Goal: Find specific page/section: Find specific page/section

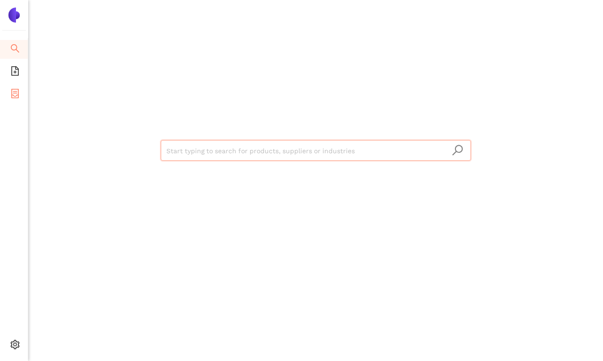
click at [14, 94] on icon "container" at bounding box center [14, 93] width 9 height 9
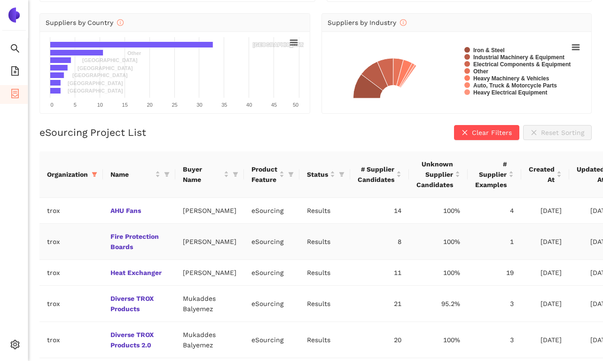
scroll to position [101, 0]
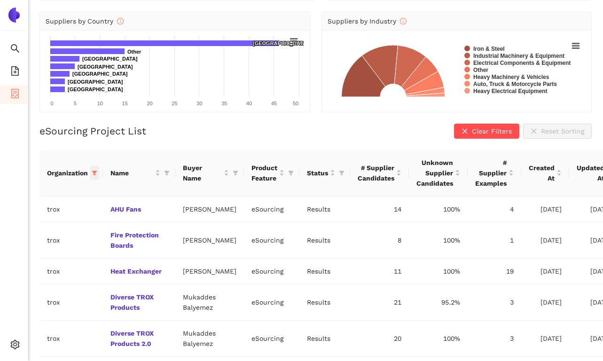
click at [94, 171] on icon "filter" at bounding box center [94, 173] width 5 height 5
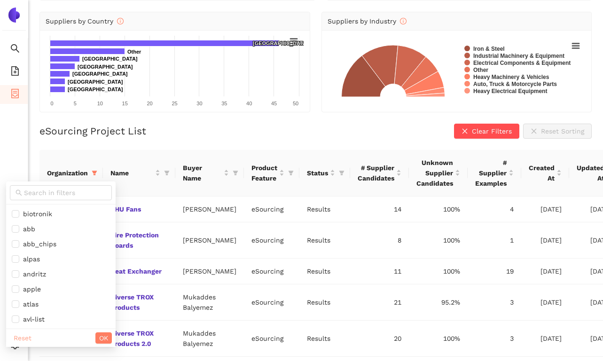
click at [16, 340] on span "Reset" at bounding box center [23, 338] width 18 height 10
checkbox input "false"
click at [30, 191] on input "text" at bounding box center [65, 192] width 82 height 10
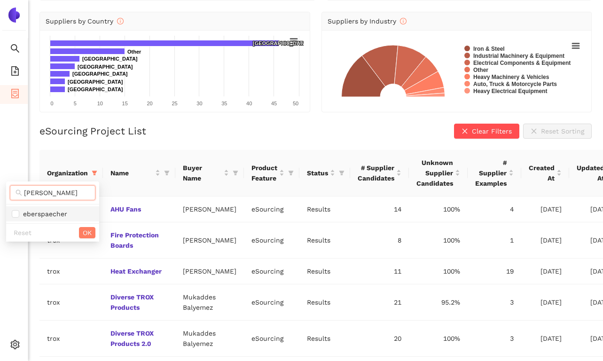
type input "ebers"
click at [38, 220] on li "eberspaecher" at bounding box center [52, 213] width 93 height 15
checkbox input "true"
click at [84, 231] on span "OK" at bounding box center [87, 232] width 9 height 10
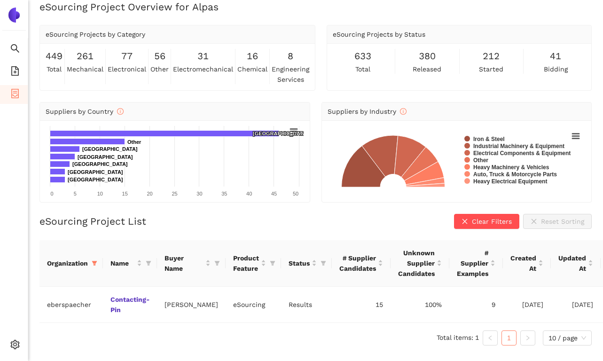
scroll to position [11, 0]
click at [0, 0] on link "Contacting-Pin" at bounding box center [0, 0] width 0 height 0
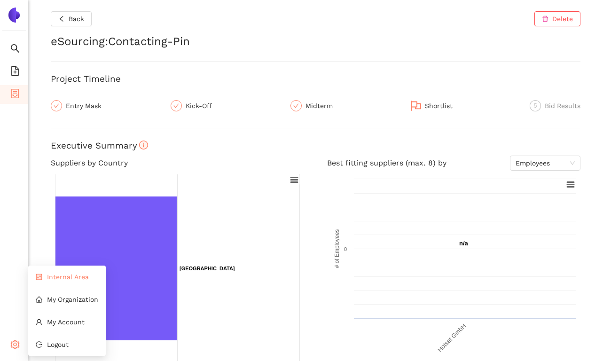
click at [60, 281] on li "Internal Area" at bounding box center [67, 276] width 78 height 19
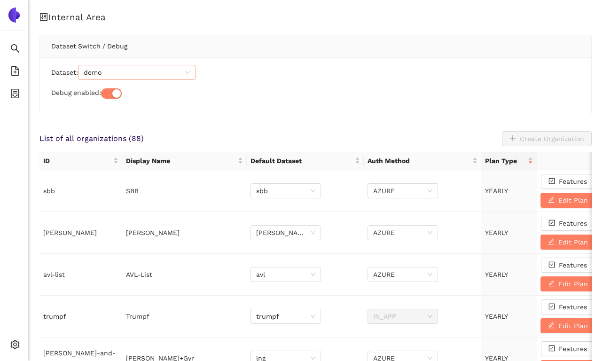
click at [118, 71] on span "demo" at bounding box center [137, 72] width 106 height 14
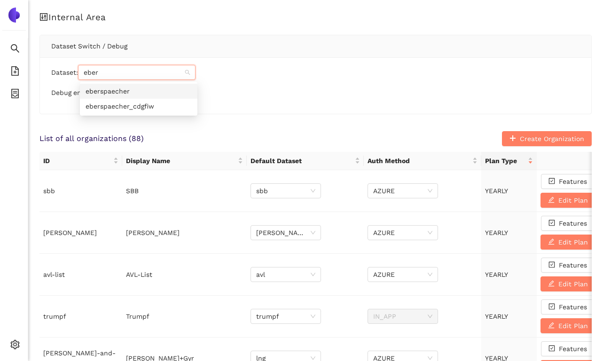
type input "ebers"
click at [127, 90] on div "eberspaecher" at bounding box center [138, 91] width 106 height 10
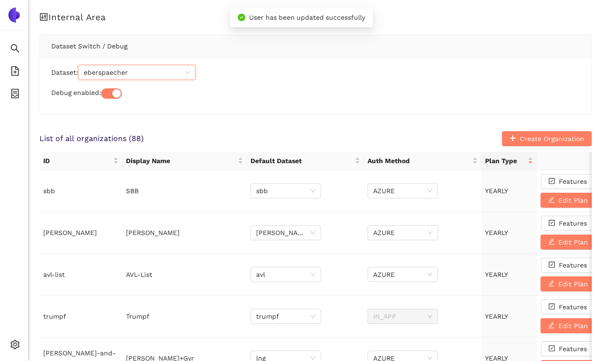
click at [141, 70] on span "eberspaecher" at bounding box center [137, 72] width 106 height 14
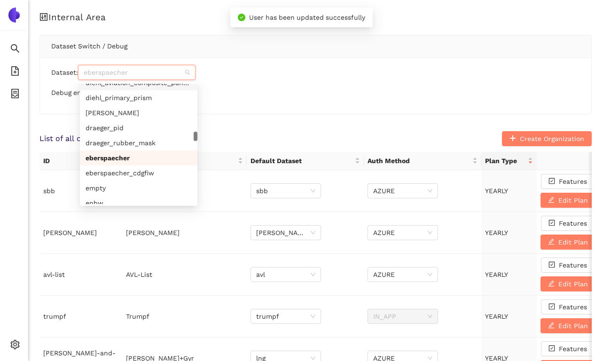
scroll to position [2504, 0]
click at [141, 173] on div "eberspaecher_cdgfiw" at bounding box center [138, 172] width 106 height 10
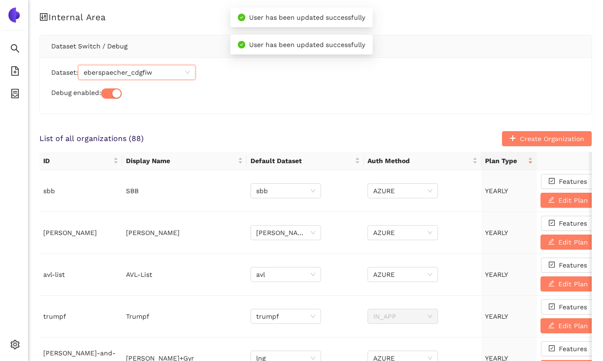
click at [258, 104] on div "Dataset: eberspaecher_cdgfiw eberspaecher_cdgfiw Debug enabled:" at bounding box center [315, 85] width 551 height 56
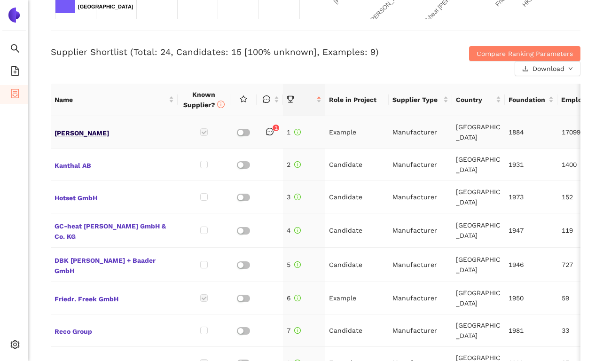
click at [83, 132] on span "[PERSON_NAME]" at bounding box center [113, 132] width 119 height 12
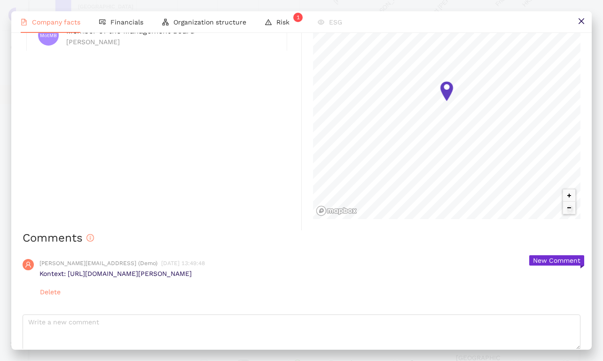
scroll to position [674, 0]
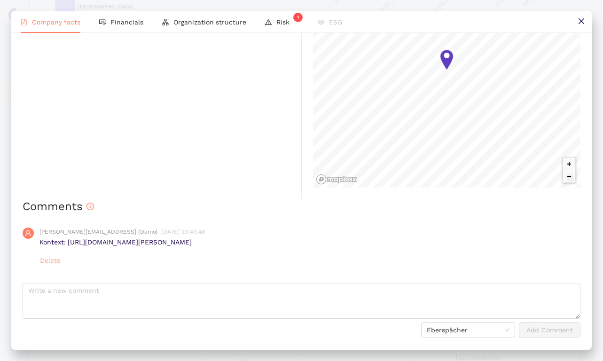
click at [56, 262] on span "Delete" at bounding box center [50, 260] width 21 height 10
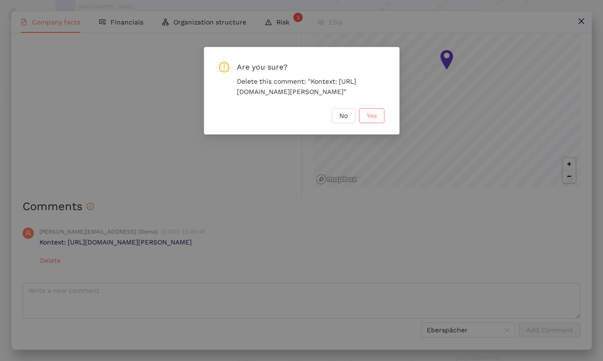
click at [363, 123] on button "Yes" at bounding box center [371, 115] width 25 height 15
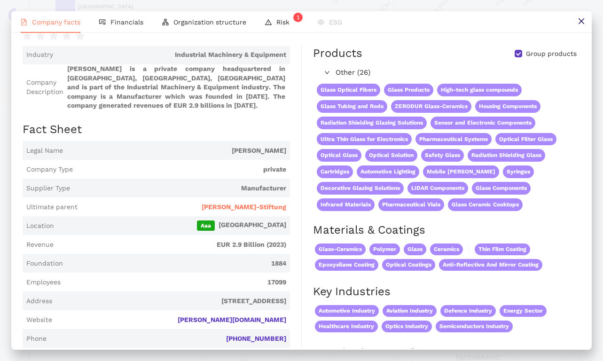
scroll to position [0, 0]
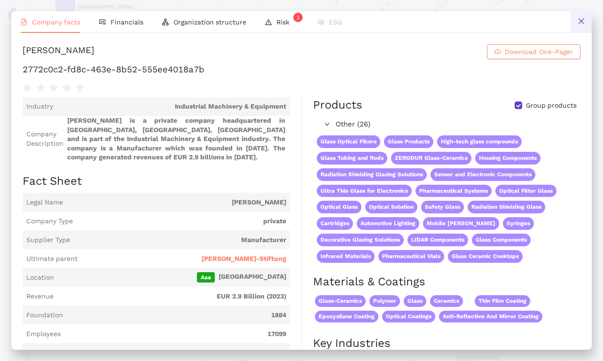
click at [583, 19] on icon "close" at bounding box center [581, 21] width 8 height 8
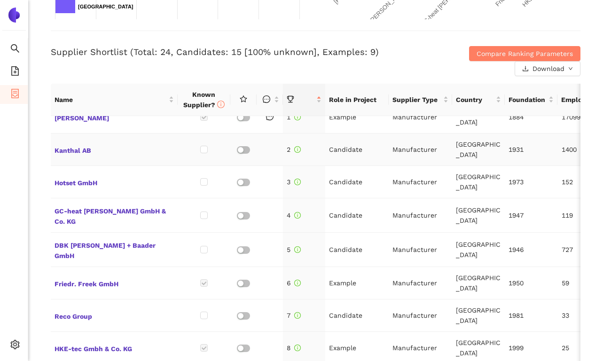
scroll to position [18, 0]
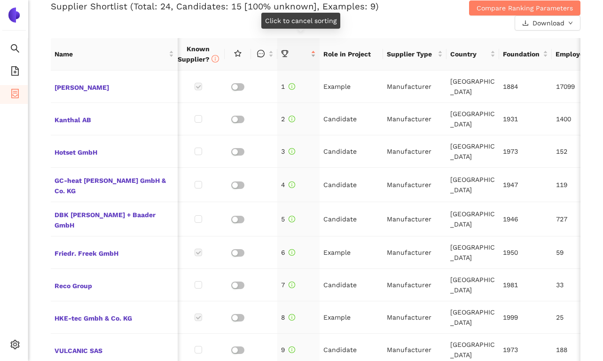
scroll to position [370, 0]
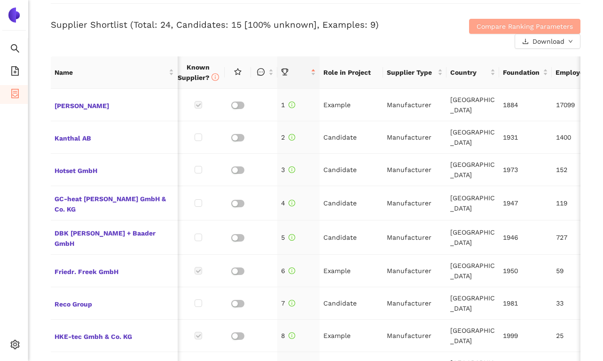
click at [471, 28] on button "Compare Ranking Parameters" at bounding box center [524, 26] width 111 height 15
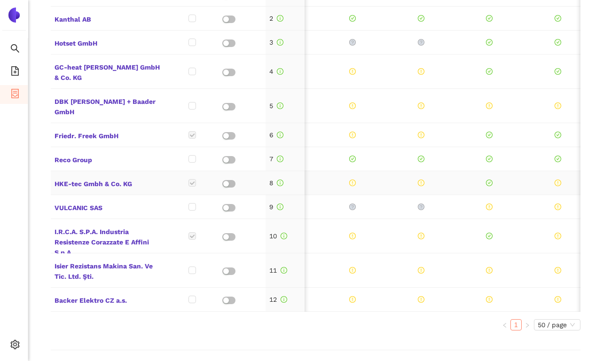
scroll to position [0, 0]
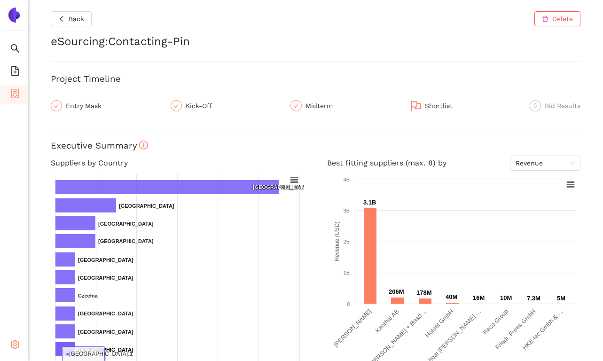
click at [9, 350] on div "Settings" at bounding box center [14, 345] width 28 height 19
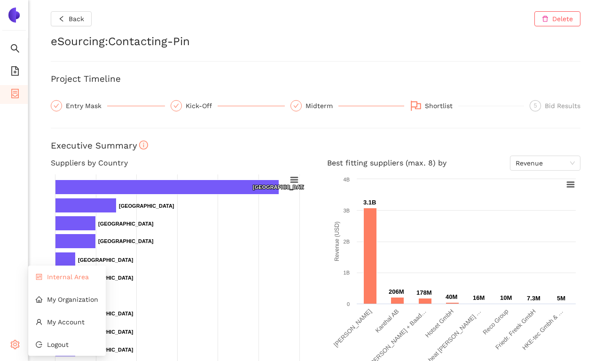
click at [52, 281] on li "Internal Area" at bounding box center [67, 276] width 78 height 19
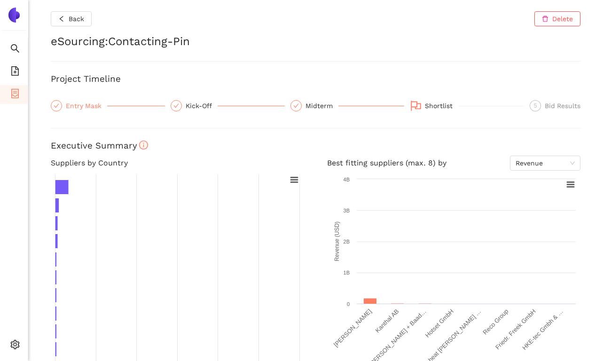
click at [78, 108] on div "Entry Mask" at bounding box center [86, 105] width 41 height 11
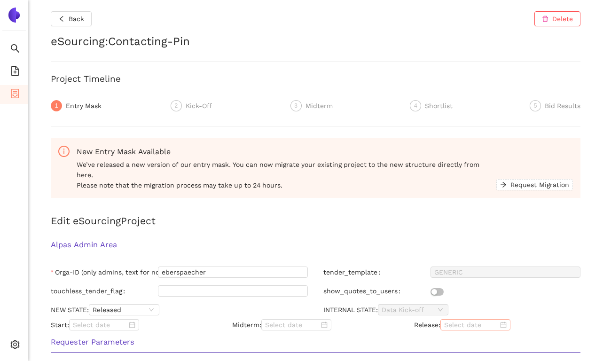
click at [446, 321] on input at bounding box center [471, 324] width 54 height 10
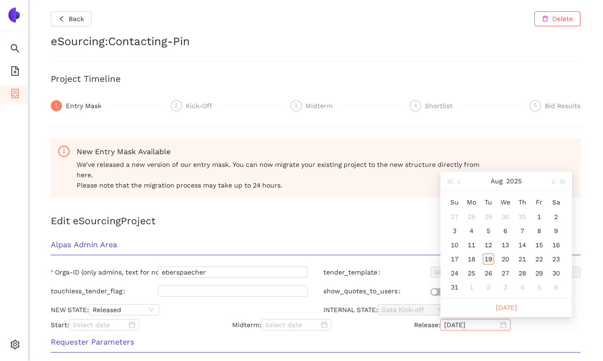
type input "2025/08/19"
click at [490, 261] on div "19" at bounding box center [487, 258] width 11 height 11
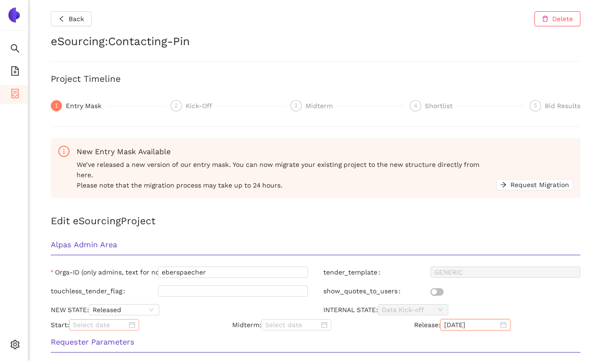
click at [89, 327] on input at bounding box center [100, 324] width 54 height 10
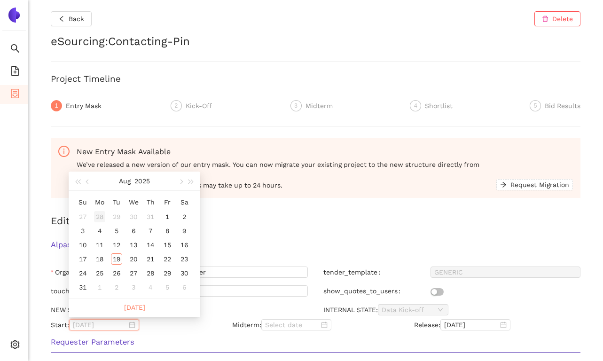
type input "2025/07/28"
type input "2025/08/12"
click at [118, 241] on div "12" at bounding box center [116, 244] width 11 height 11
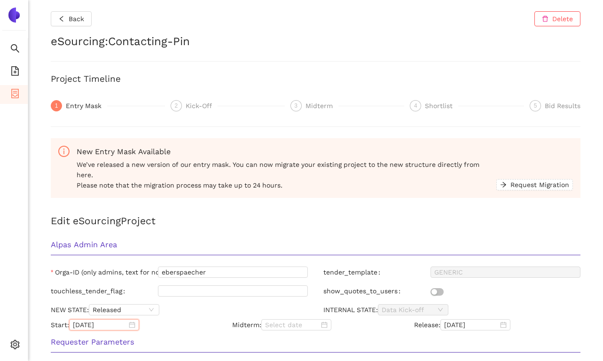
click at [230, 236] on div "Alpas Admin Area" at bounding box center [315, 248] width 544 height 30
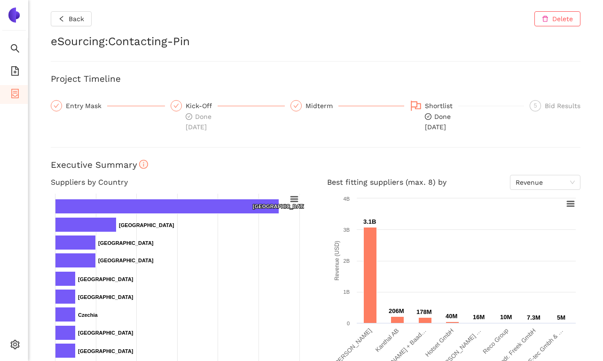
click at [282, 151] on div "Back Delete eSourcing : Contacting-Pin Project Timeline Entry Mask Kick-Off Don…" at bounding box center [315, 180] width 574 height 361
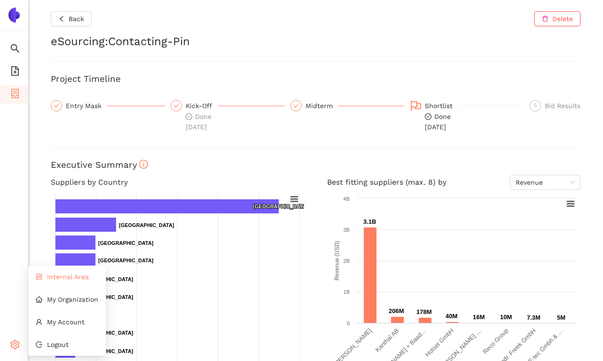
click at [58, 278] on span "Internal Area" at bounding box center [68, 277] width 42 height 8
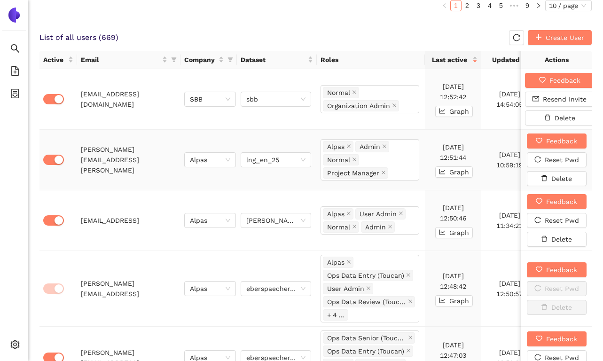
scroll to position [617, 0]
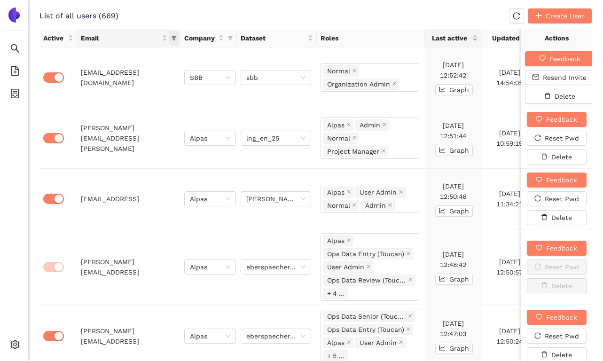
click at [176, 34] on span "this column's title is Email,this column is sortable" at bounding box center [173, 38] width 9 height 14
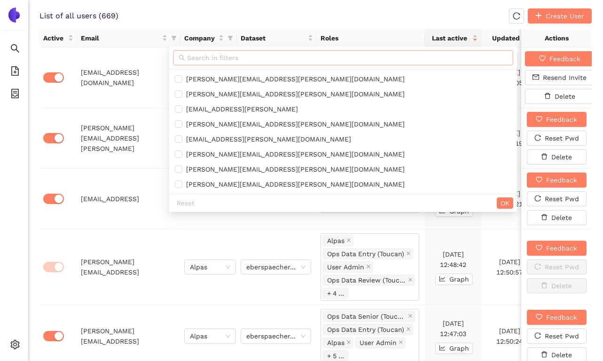
click at [194, 54] on input "text" at bounding box center [347, 58] width 320 height 10
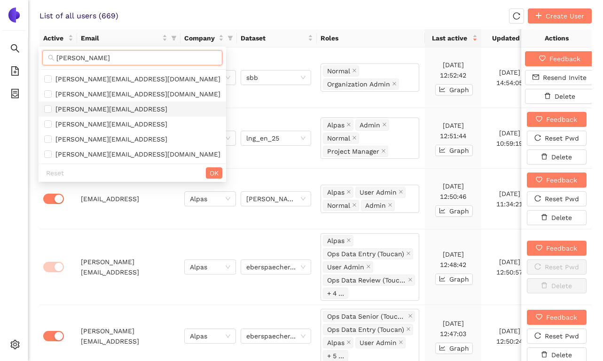
type input "matthias"
click at [121, 107] on span "matthias@alpas.ai" at bounding box center [132, 109] width 176 height 10
checkbox input "true"
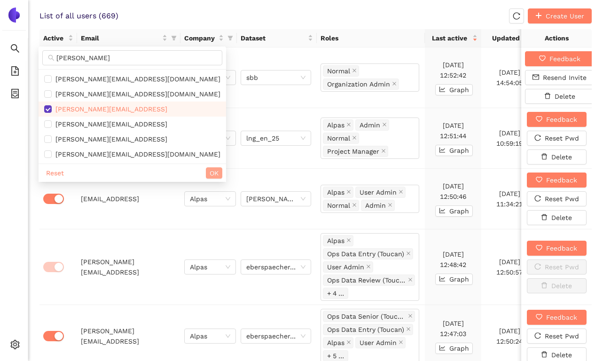
click at [206, 167] on button "OK" at bounding box center [214, 172] width 16 height 11
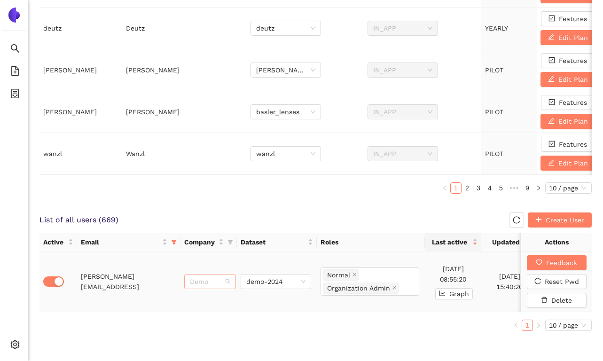
click at [199, 280] on span "Demo" at bounding box center [210, 281] width 40 height 14
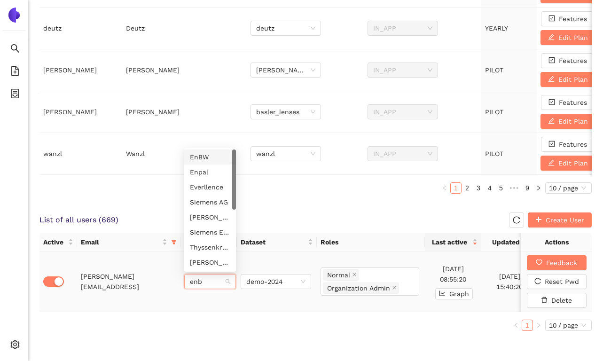
type input "enbw"
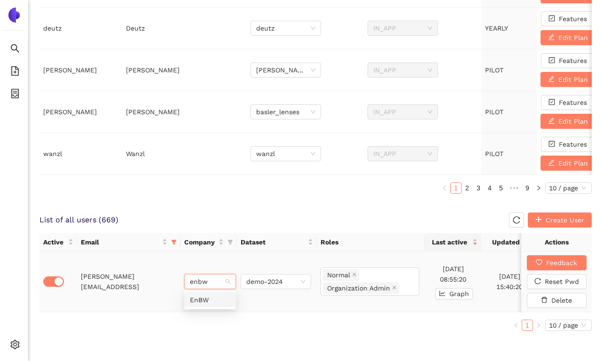
click at [206, 302] on div "EnBW" at bounding box center [210, 300] width 40 height 10
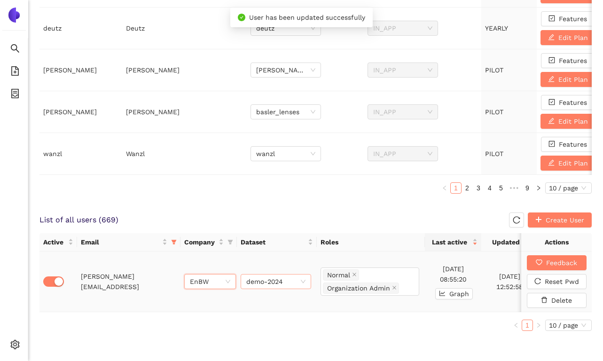
click at [265, 285] on span "demo-2024" at bounding box center [275, 281] width 59 height 14
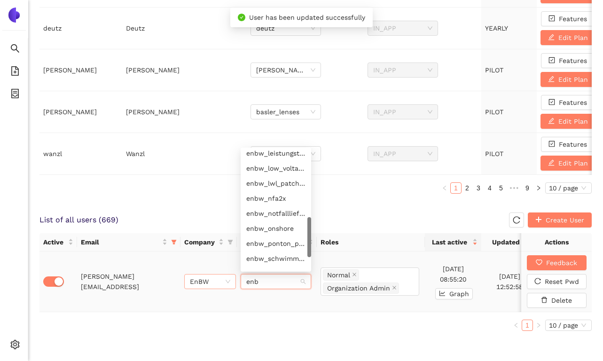
type input "enbw"
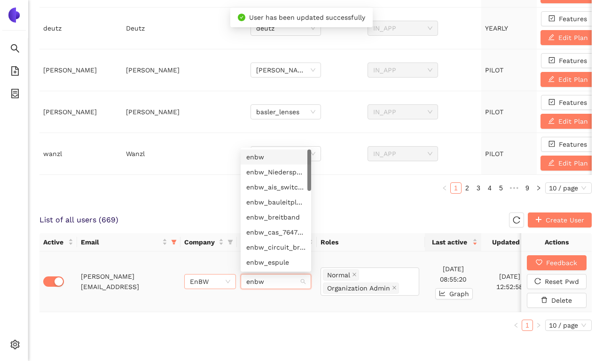
click at [267, 156] on div "enbw" at bounding box center [275, 157] width 59 height 10
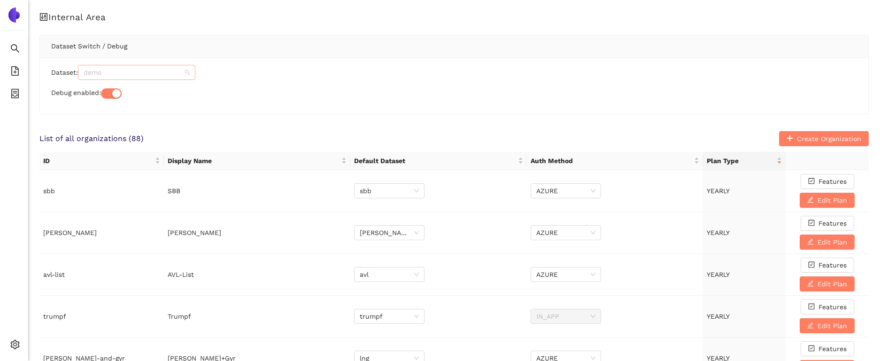
click at [97, 71] on span "demo" at bounding box center [137, 72] width 106 height 14
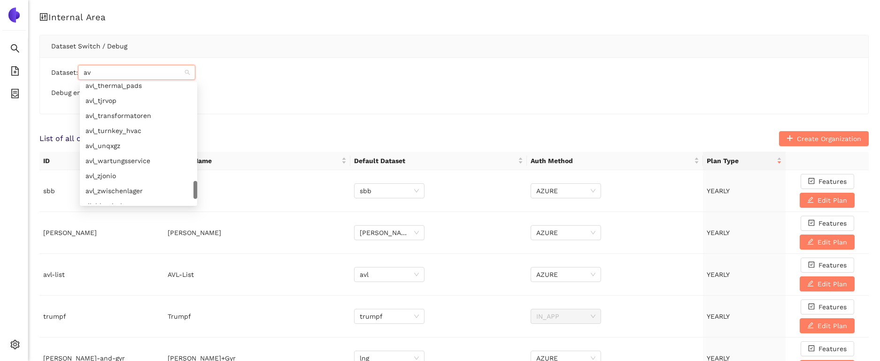
type input "avl"
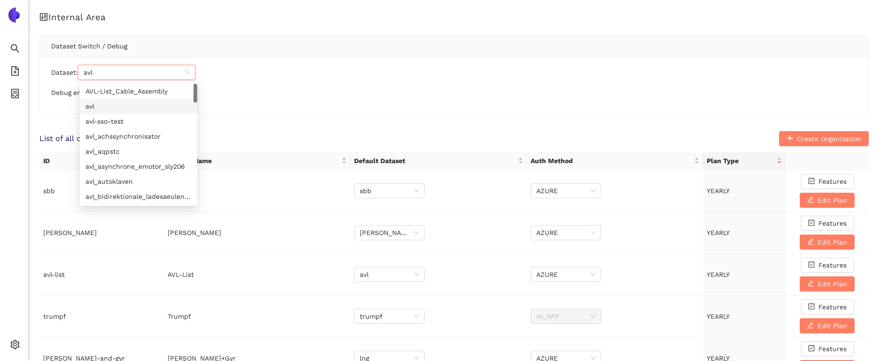
click at [101, 103] on div "avl" at bounding box center [138, 106] width 106 height 10
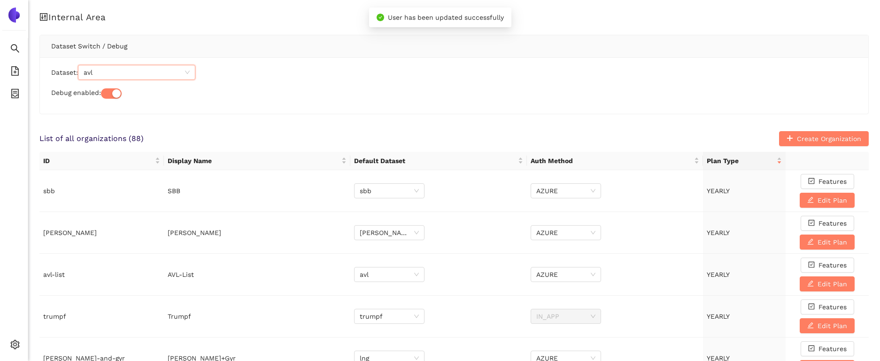
click at [221, 102] on div "Dataset: avl avl Debug enabled:" at bounding box center [454, 85] width 829 height 56
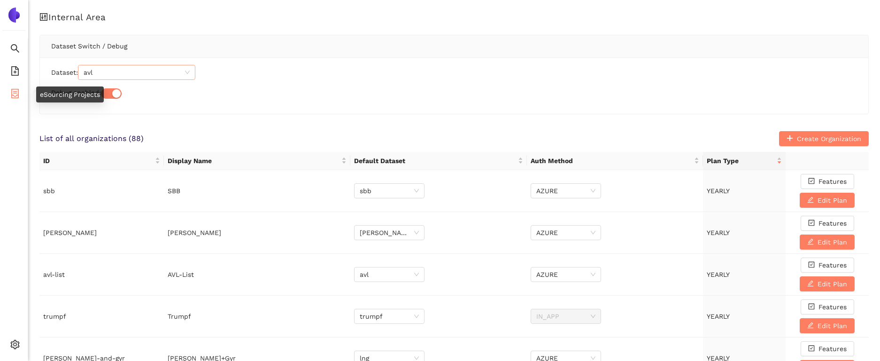
click at [17, 89] on icon "container" at bounding box center [15, 93] width 8 height 9
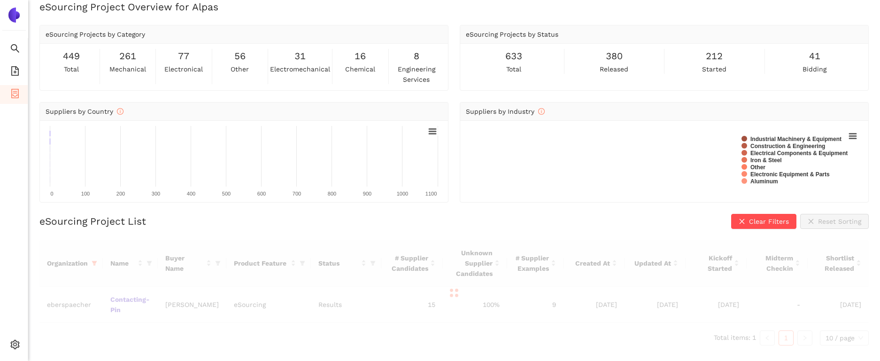
scroll to position [11, 0]
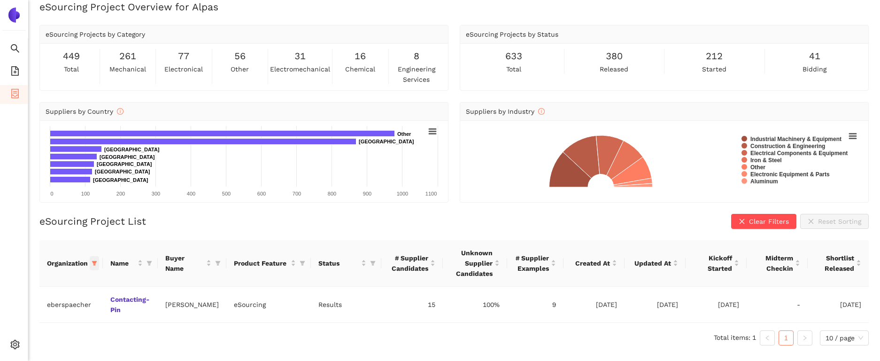
click at [93, 261] on icon "filter" at bounding box center [94, 263] width 5 height 5
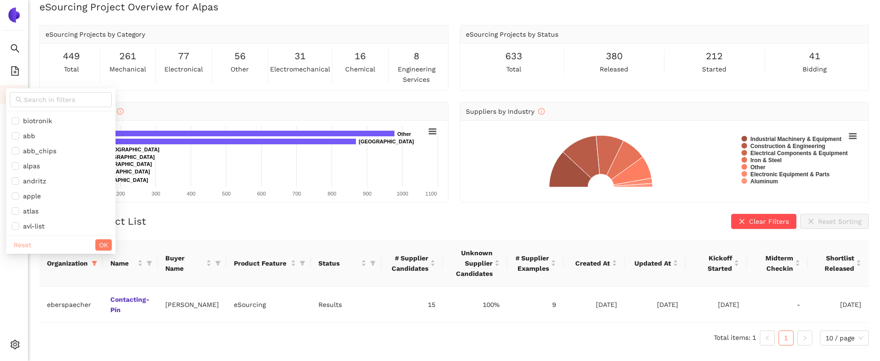
click at [24, 247] on span "Reset" at bounding box center [23, 245] width 18 height 10
checkbox input "false"
click at [29, 224] on span "avl-list" at bounding box center [31, 226] width 25 height 8
checkbox input "true"
click at [99, 243] on span "OK" at bounding box center [103, 245] width 9 height 10
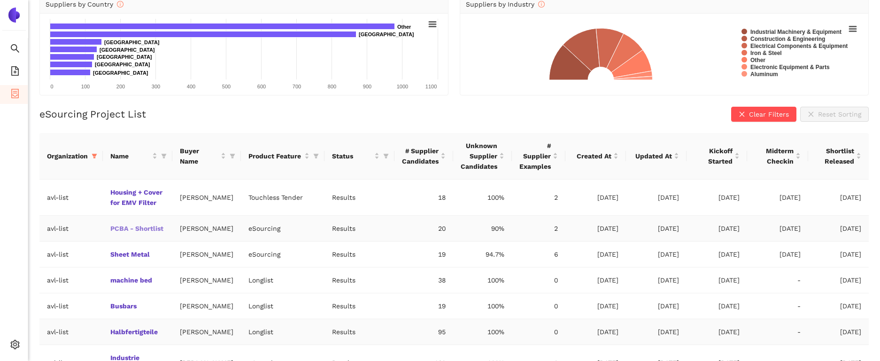
scroll to position [119, 0]
click at [120, 249] on td "Sheet Metal" at bounding box center [138, 253] width 70 height 26
click at [0, 0] on link "Sheet Metal" at bounding box center [0, 0] width 0 height 0
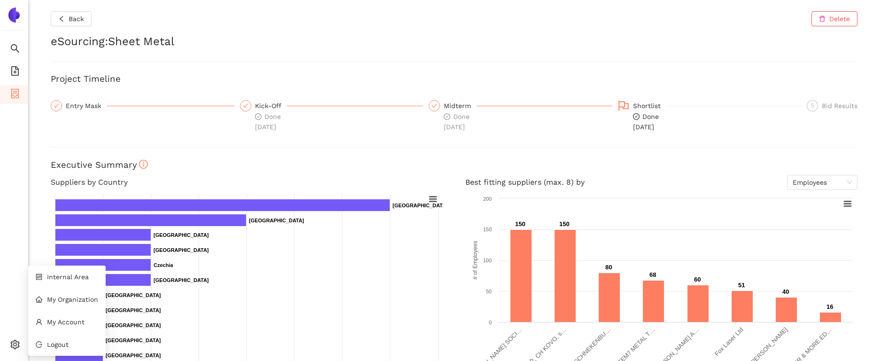
click at [18, 287] on ul "Search eSourcing Templates eSourcing Projects Settings" at bounding box center [14, 199] width 28 height 322
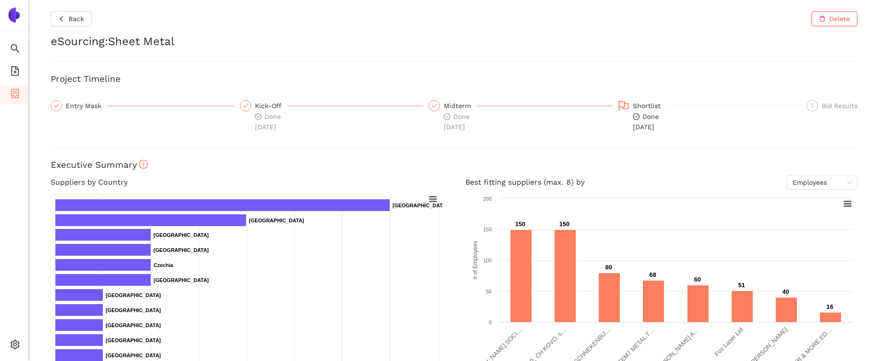
click at [871, 351] on div "Back Delete eSourcing : Sheet Metal Project Timeline Entry Mask Kick-Off Done […" at bounding box center [454, 180] width 852 height 361
